Goal: Transaction & Acquisition: Purchase product/service

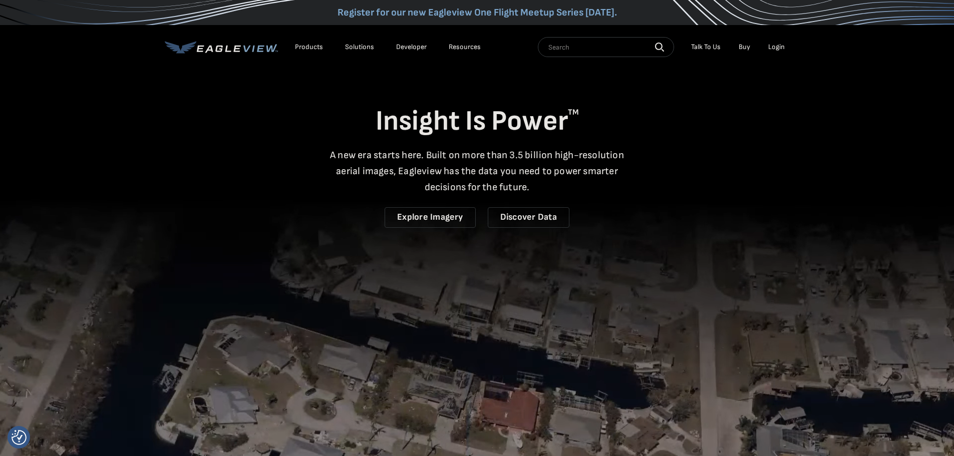
click at [778, 43] on div "Login" at bounding box center [776, 47] width 17 height 9
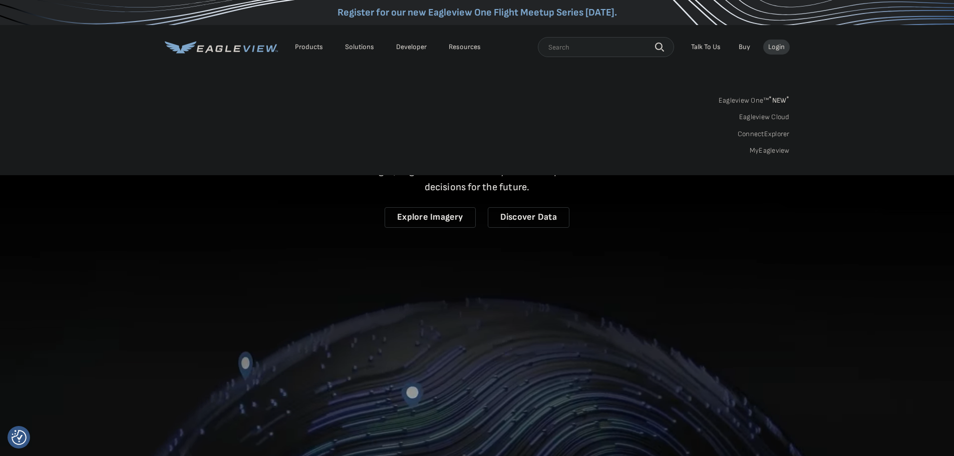
click at [768, 149] on link "MyEagleview" at bounding box center [769, 150] width 40 height 9
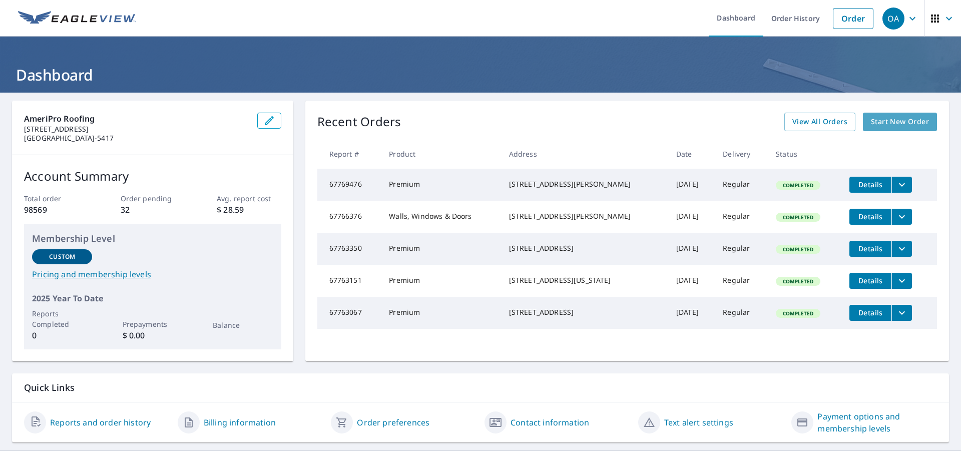
click at [893, 119] on span "Start New Order" at bounding box center [900, 122] width 58 height 13
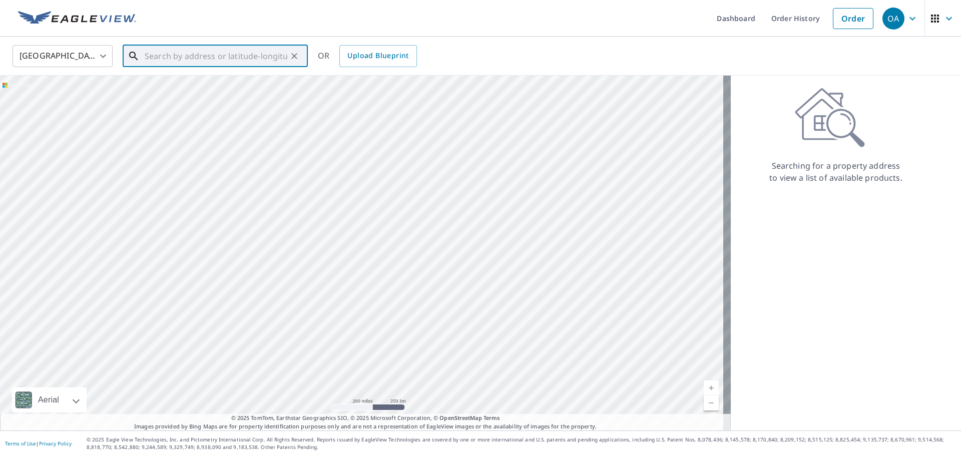
click at [206, 52] on input "text" at bounding box center [216, 56] width 143 height 28
click at [201, 88] on span "[STREET_ADDRESS]" at bounding box center [221, 85] width 157 height 12
type input "[STREET_ADDRESS]"
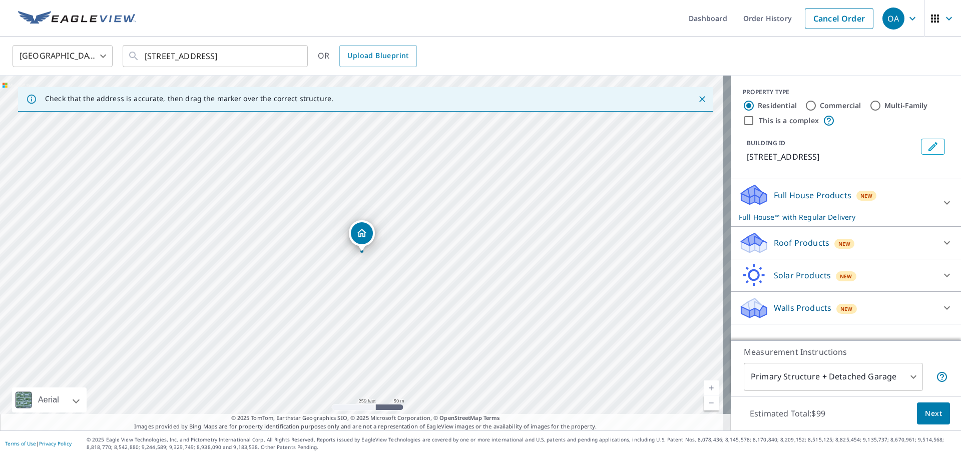
click at [952, 309] on div "Walls Products New Walls, Windows & Doors $55 Walls $36" at bounding box center [846, 308] width 230 height 33
click at [941, 303] on icon at bounding box center [947, 308] width 12 height 12
click at [944, 204] on icon at bounding box center [947, 203] width 6 height 4
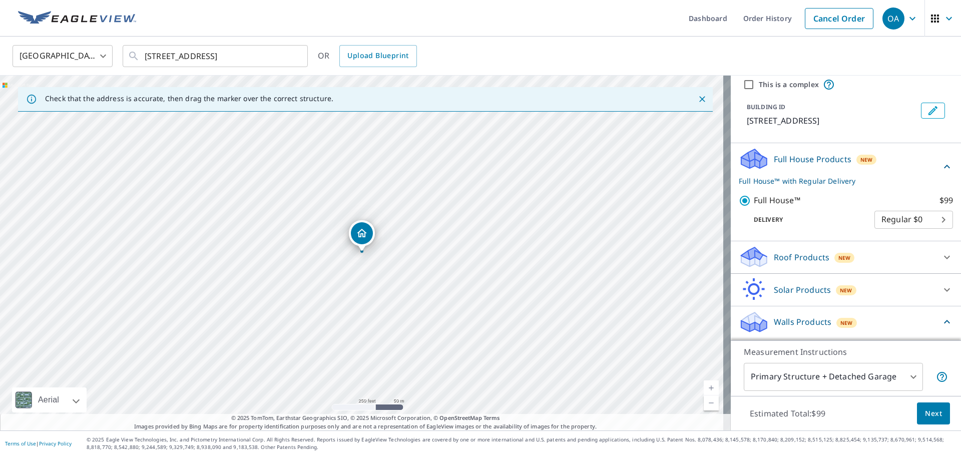
scroll to position [91, 0]
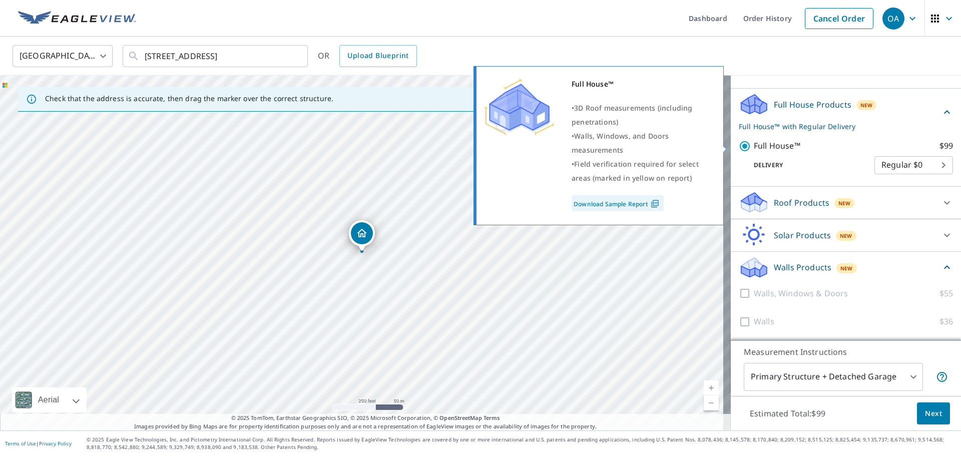
click at [739, 148] on input "Full House™ $99" at bounding box center [746, 146] width 15 height 12
checkbox input "false"
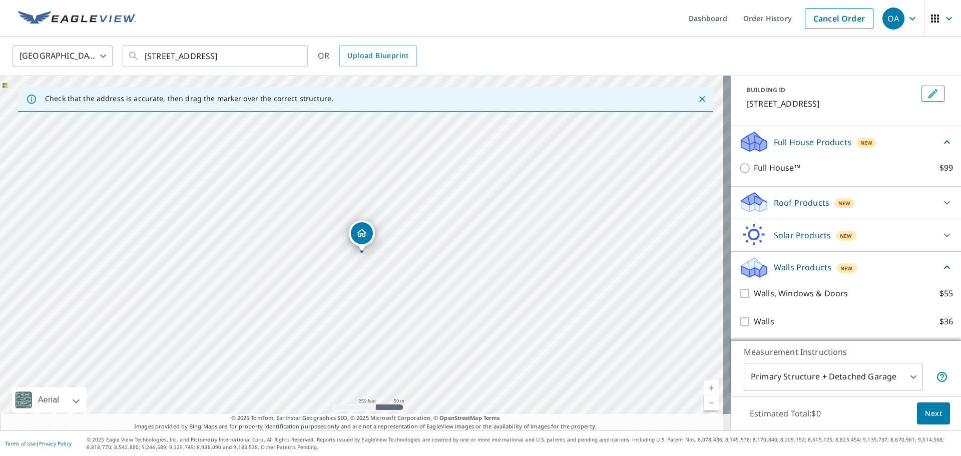
scroll to position [53, 0]
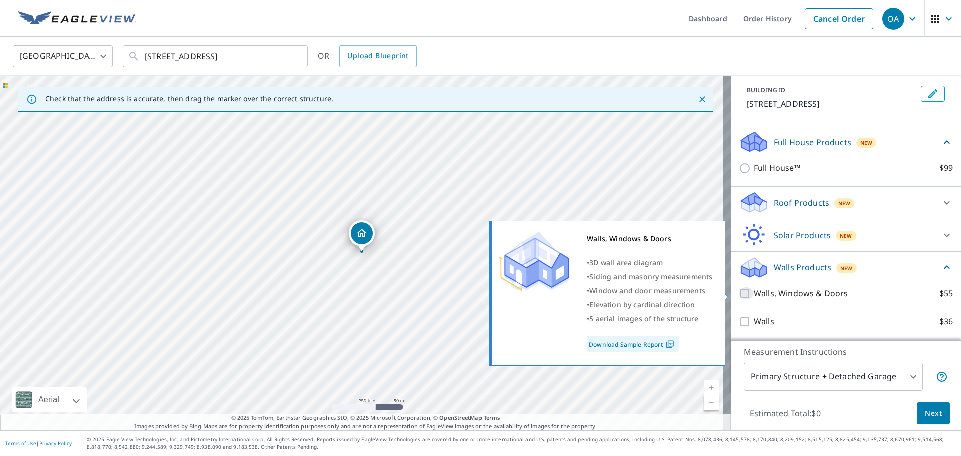
click at [740, 292] on input "Walls, Windows & Doors $55" at bounding box center [746, 293] width 15 height 12
checkbox input "true"
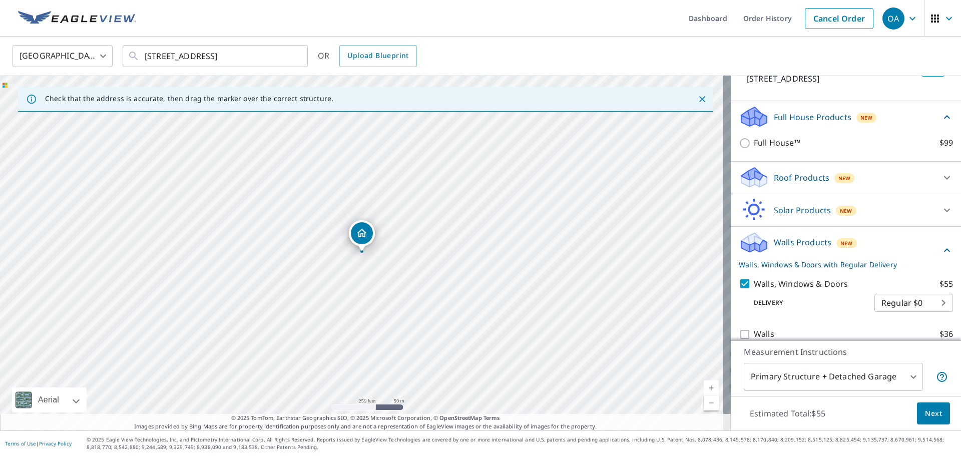
scroll to position [91, 0]
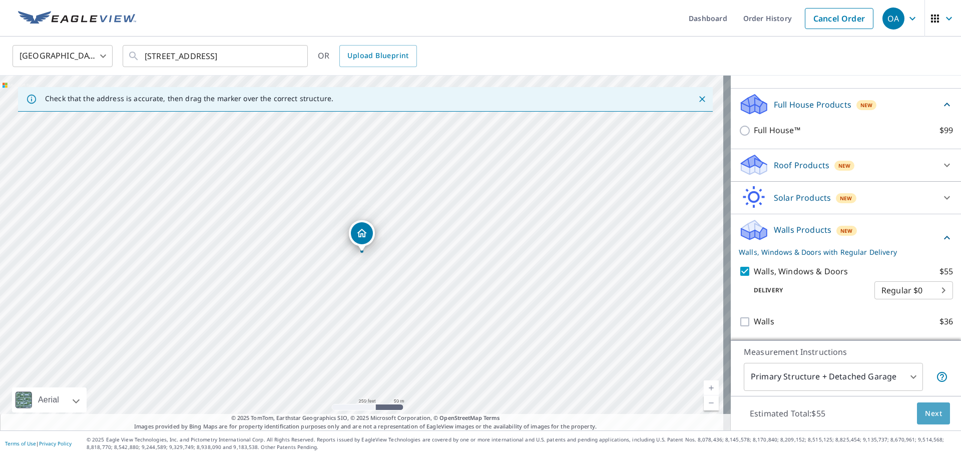
click at [936, 415] on button "Next" at bounding box center [933, 413] width 33 height 23
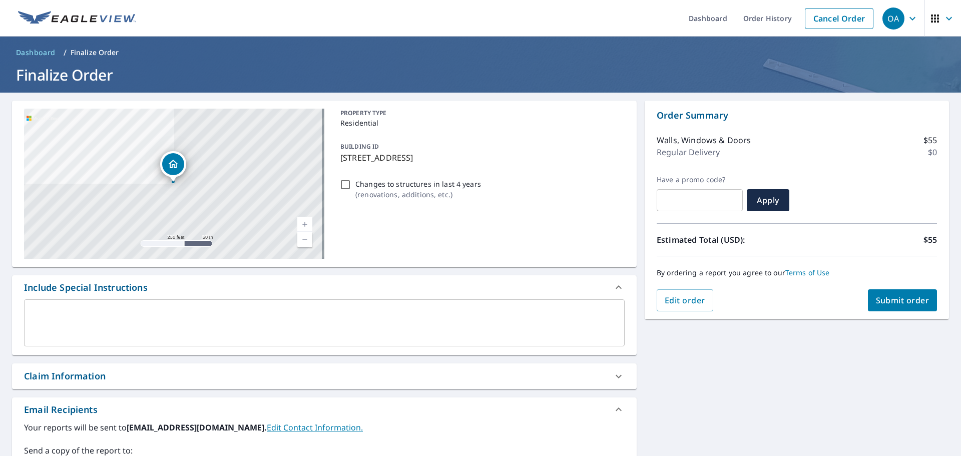
click at [354, 363] on div "4200 W 75th Pl Merrillville, IN 46410 Aerial Road A standard road map Aerial A …" at bounding box center [324, 347] width 625 height 492
click at [339, 378] on div "Claim Information" at bounding box center [315, 376] width 583 height 14
checkbox input "true"
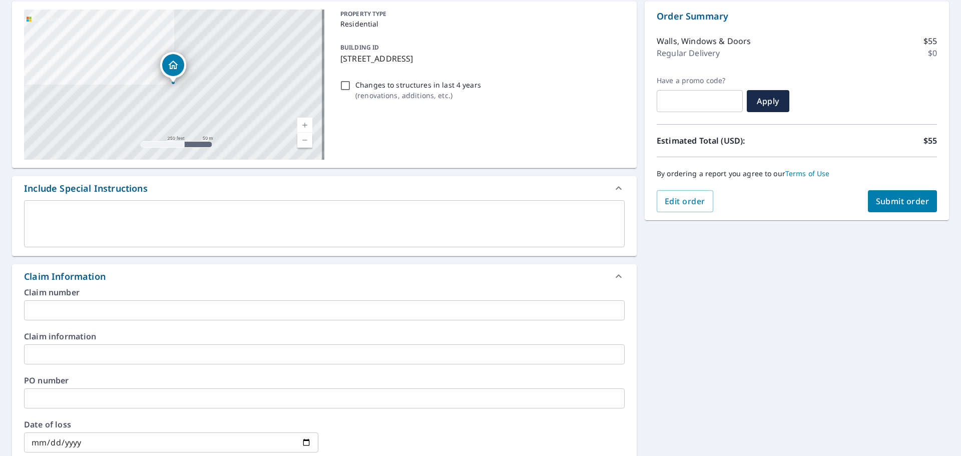
scroll to position [100, 0]
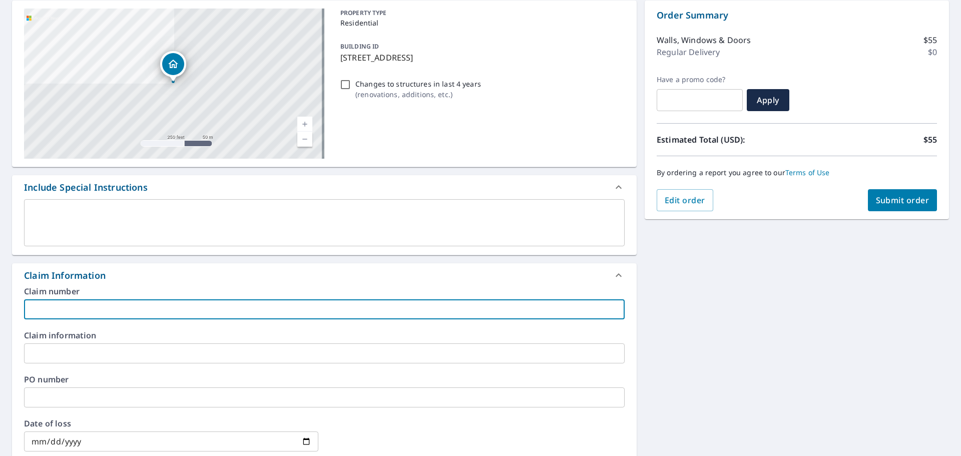
click at [66, 306] on input "text" at bounding box center [324, 309] width 601 height 20
paste input "1486P046F"
type input "1486P046F"
checkbox input "true"
drag, startPoint x: 113, startPoint y: 311, endPoint x: -58, endPoint y: 303, distance: 171.4
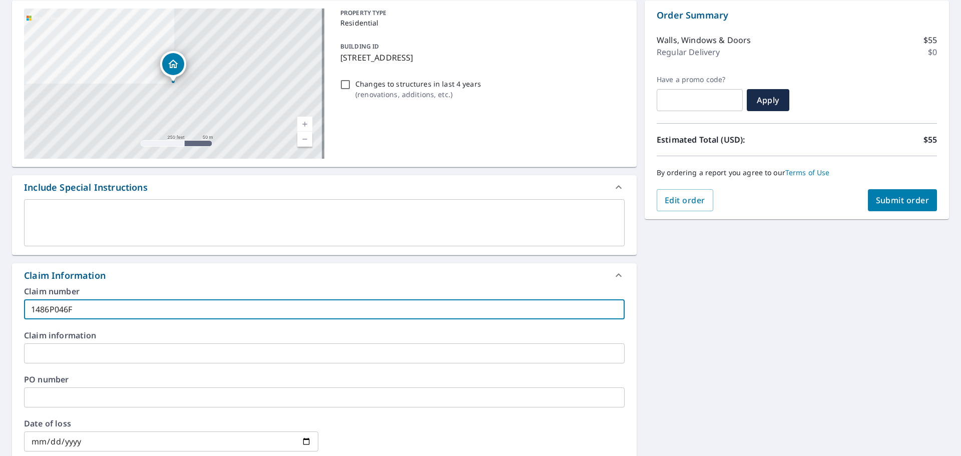
click at [0, 303] on html "OA OA Dashboard Order History Cancel Order OA Dashboard / Finalize Order Finali…" at bounding box center [480, 228] width 961 height 456
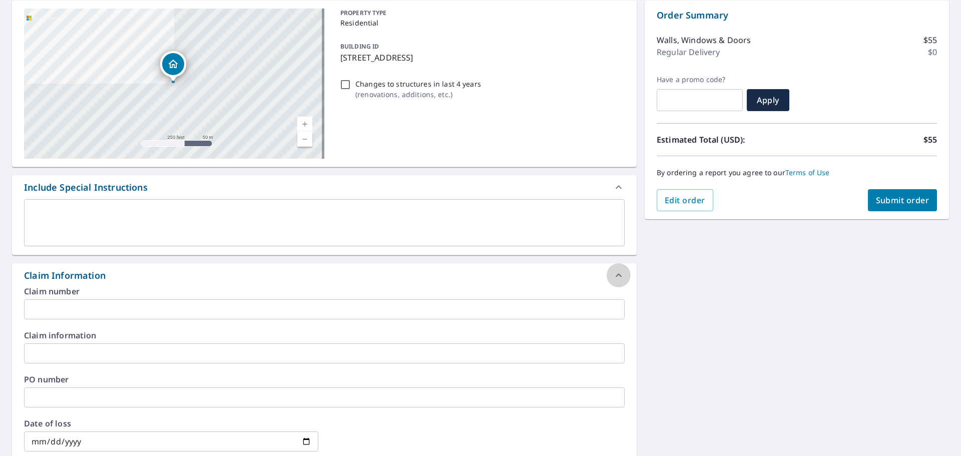
click at [613, 272] on icon at bounding box center [619, 275] width 12 height 12
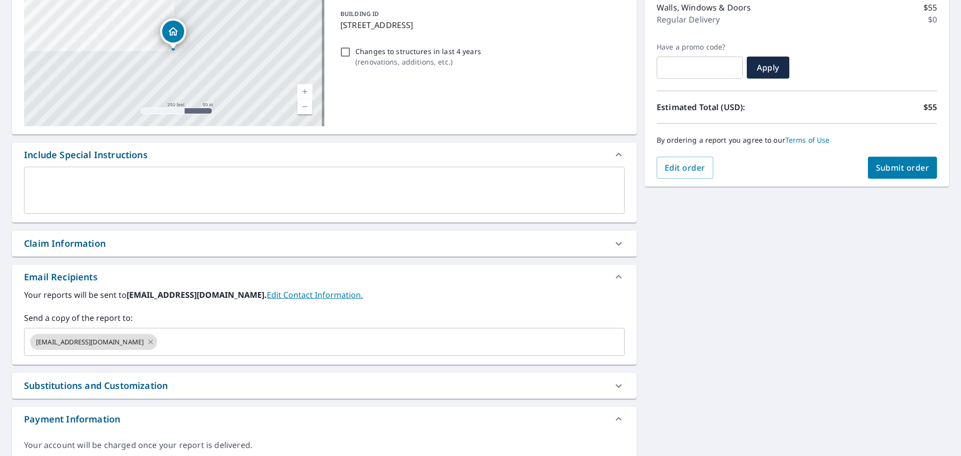
scroll to position [150, 0]
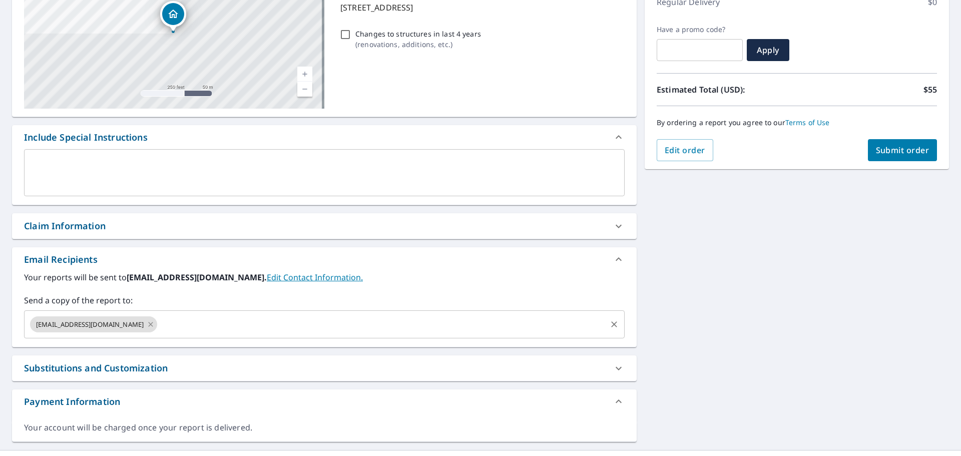
click at [147, 322] on icon at bounding box center [151, 324] width 8 height 11
checkbox input "true"
click at [134, 324] on input "text" at bounding box center [317, 324] width 577 height 19
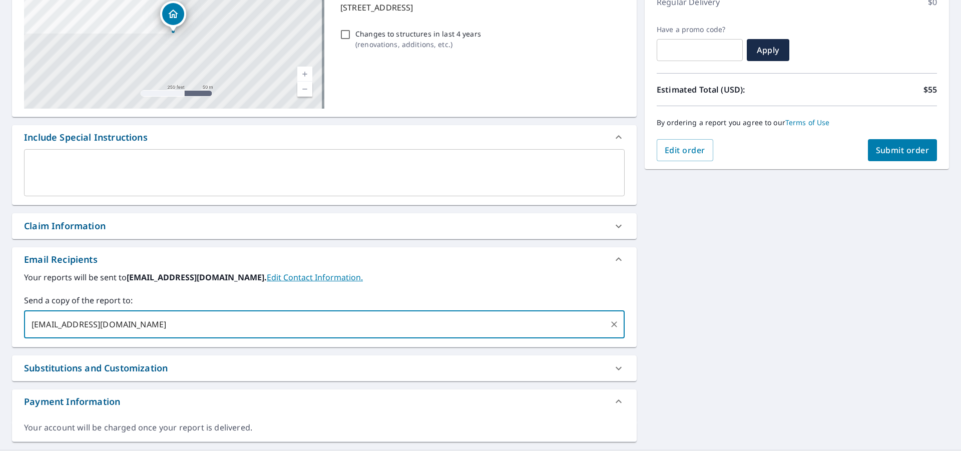
type input "financialanalysts@myameripro.com"
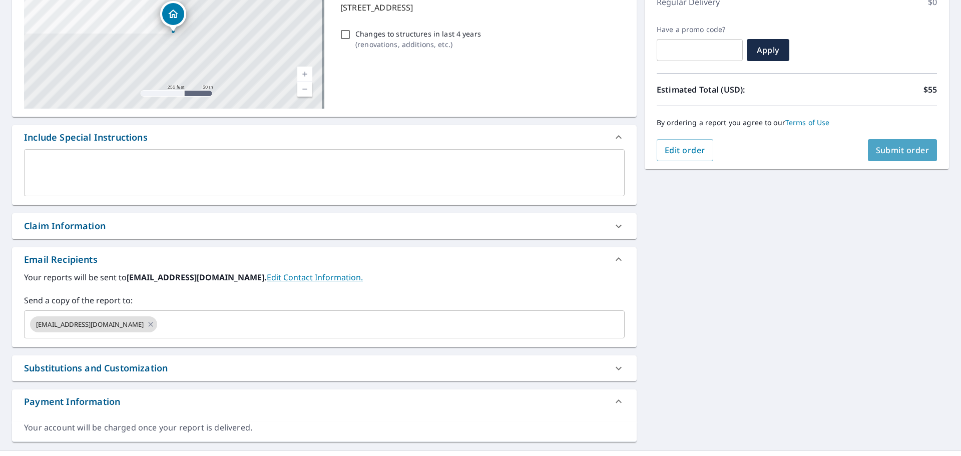
click at [902, 151] on span "Submit order" at bounding box center [903, 150] width 54 height 11
checkbox input "true"
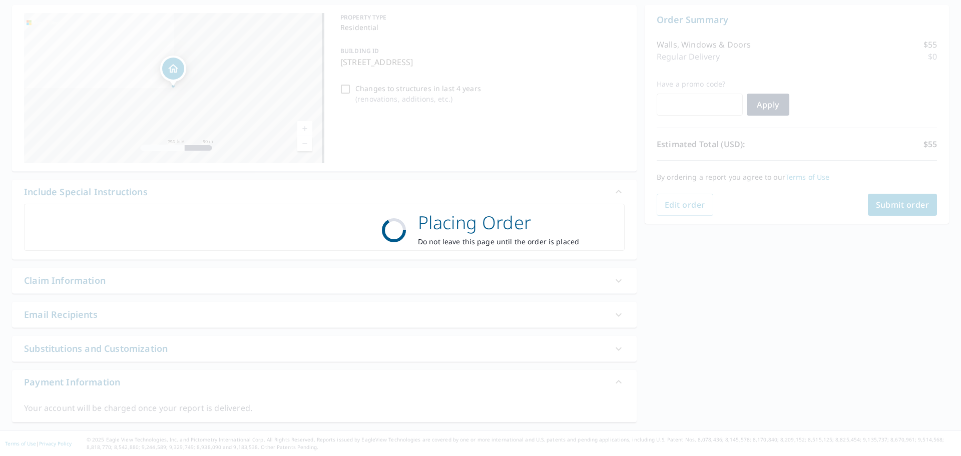
scroll to position [96, 0]
